Goal: Task Accomplishment & Management: Manage account settings

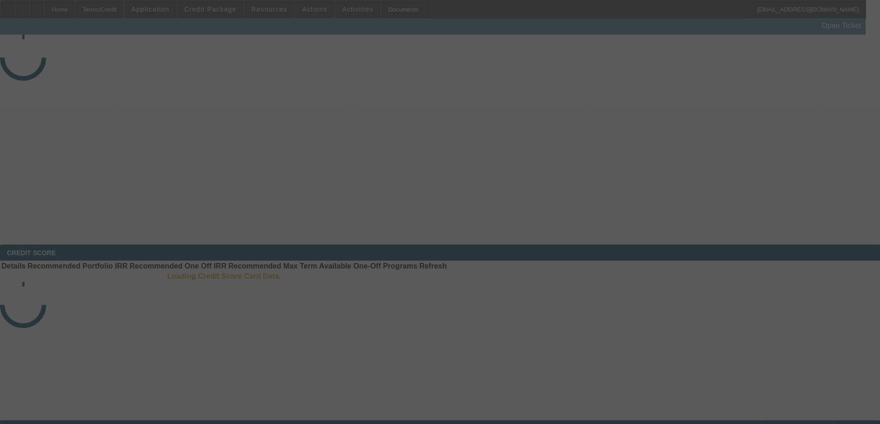
select select "3"
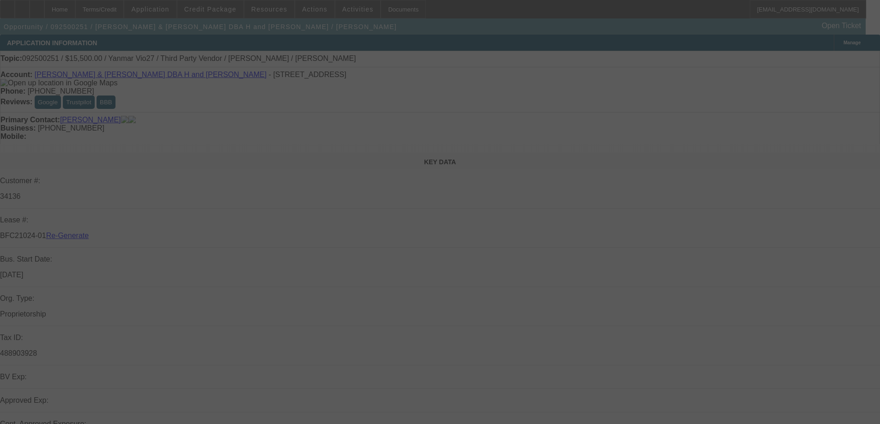
select select "0"
select select "6"
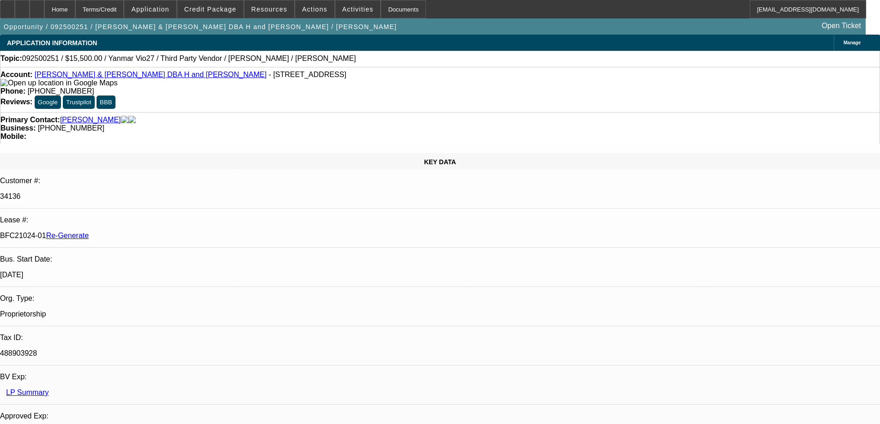
click at [268, 11] on span "Resources" at bounding box center [269, 9] width 36 height 7
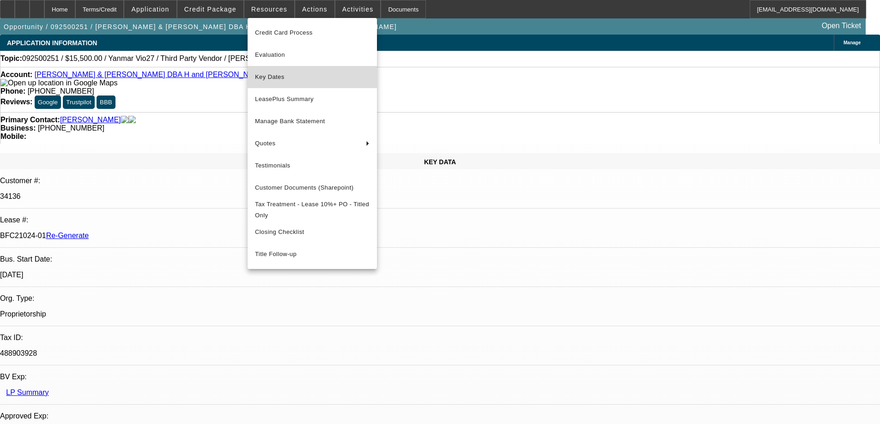
click at [265, 70] on button "Key Dates" at bounding box center [311, 77] width 129 height 22
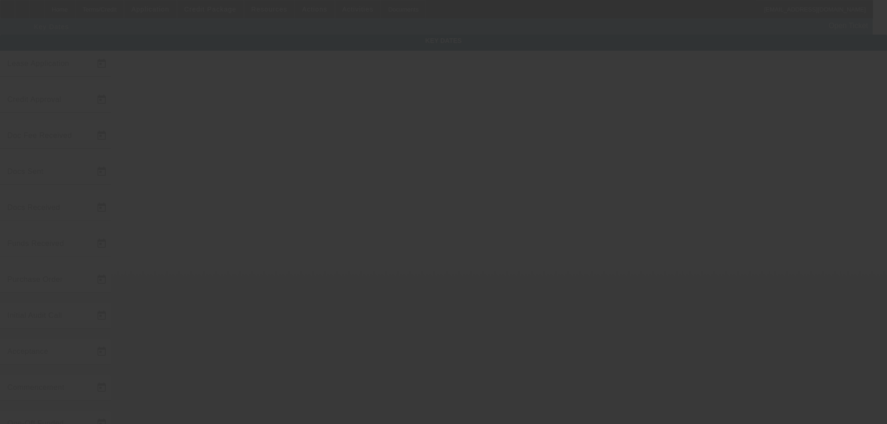
type input "[DATE]"
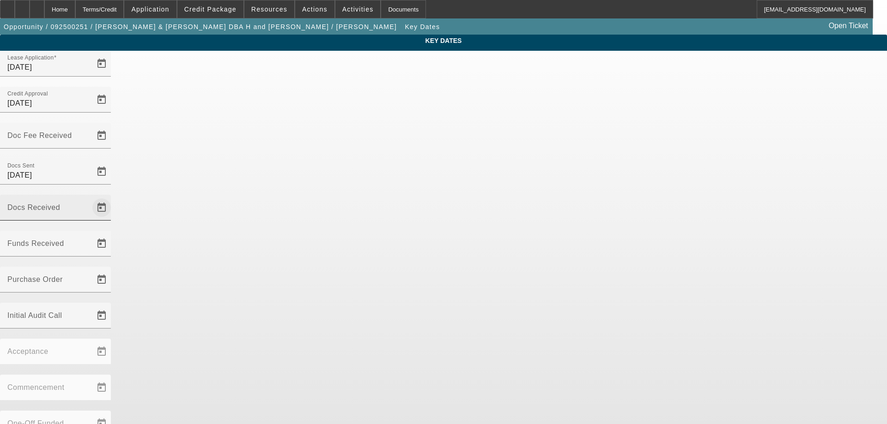
click at [113, 197] on span "Open calendar" at bounding box center [102, 208] width 22 height 22
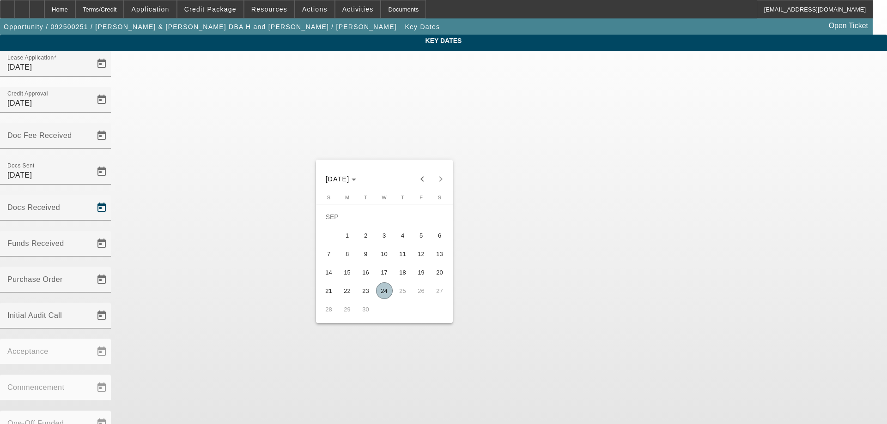
click at [384, 292] on span "24" at bounding box center [384, 291] width 17 height 17
type input "[DATE]"
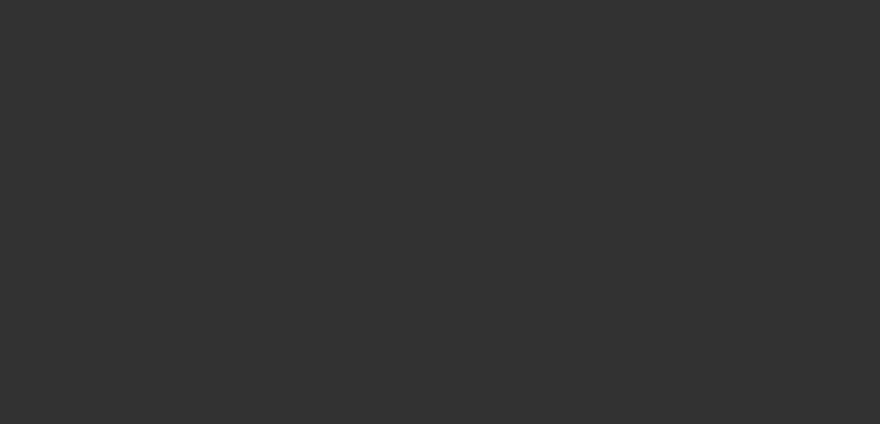
select select "3"
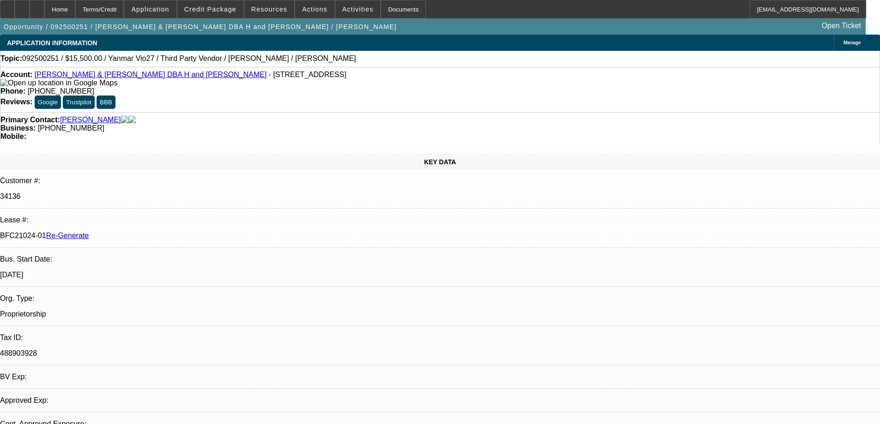
select select "0"
select select "6"
click at [351, 12] on span "Activities" at bounding box center [357, 9] width 31 height 7
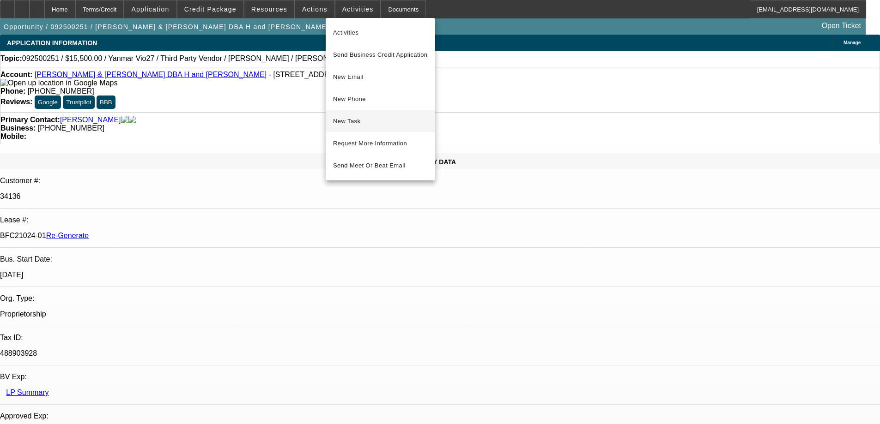
click at [360, 121] on span "New Task" at bounding box center [380, 121] width 95 height 11
